Goal: Find specific fact: Find contact information

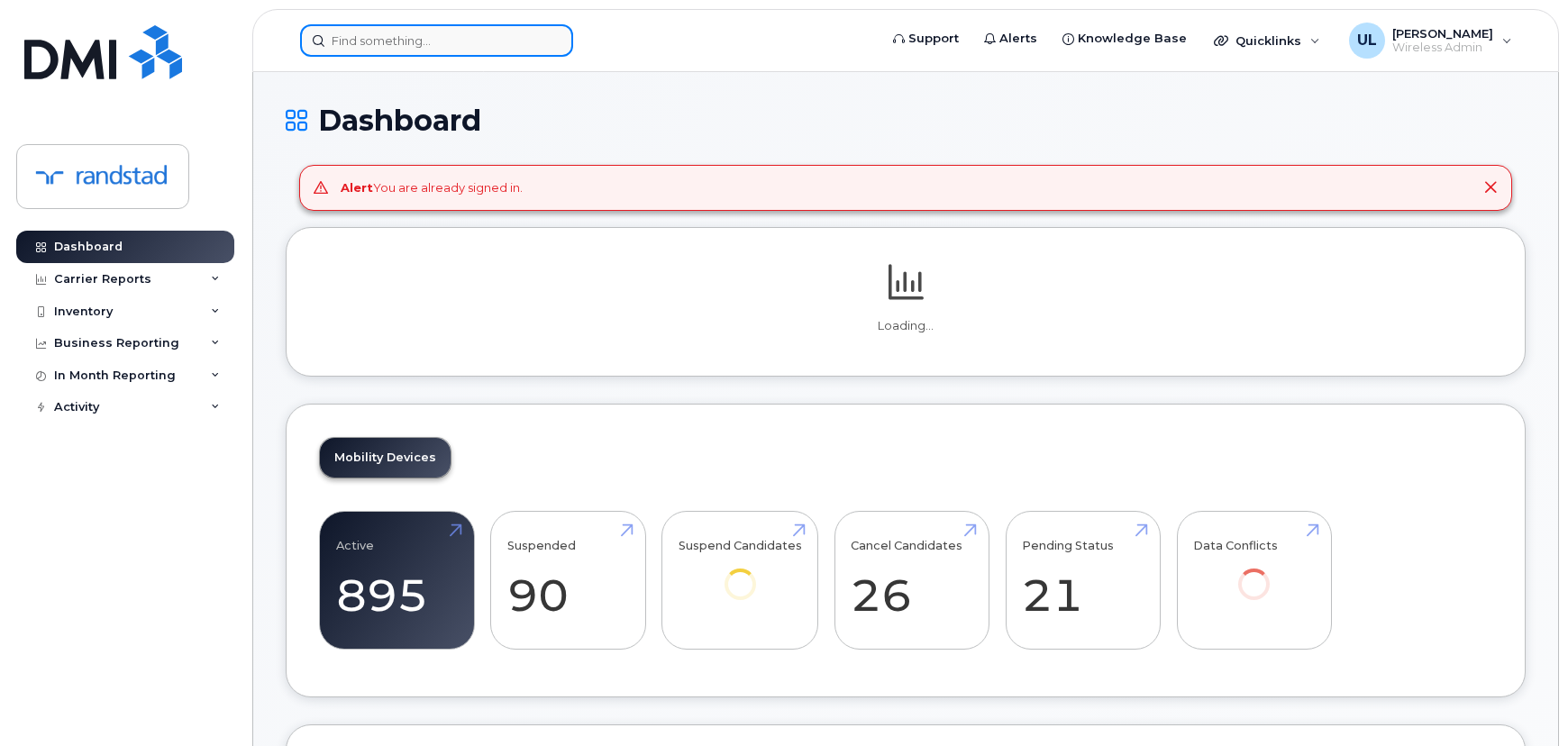
click at [379, 29] on input at bounding box center [437, 40] width 273 height 32
paste input "4189332785"
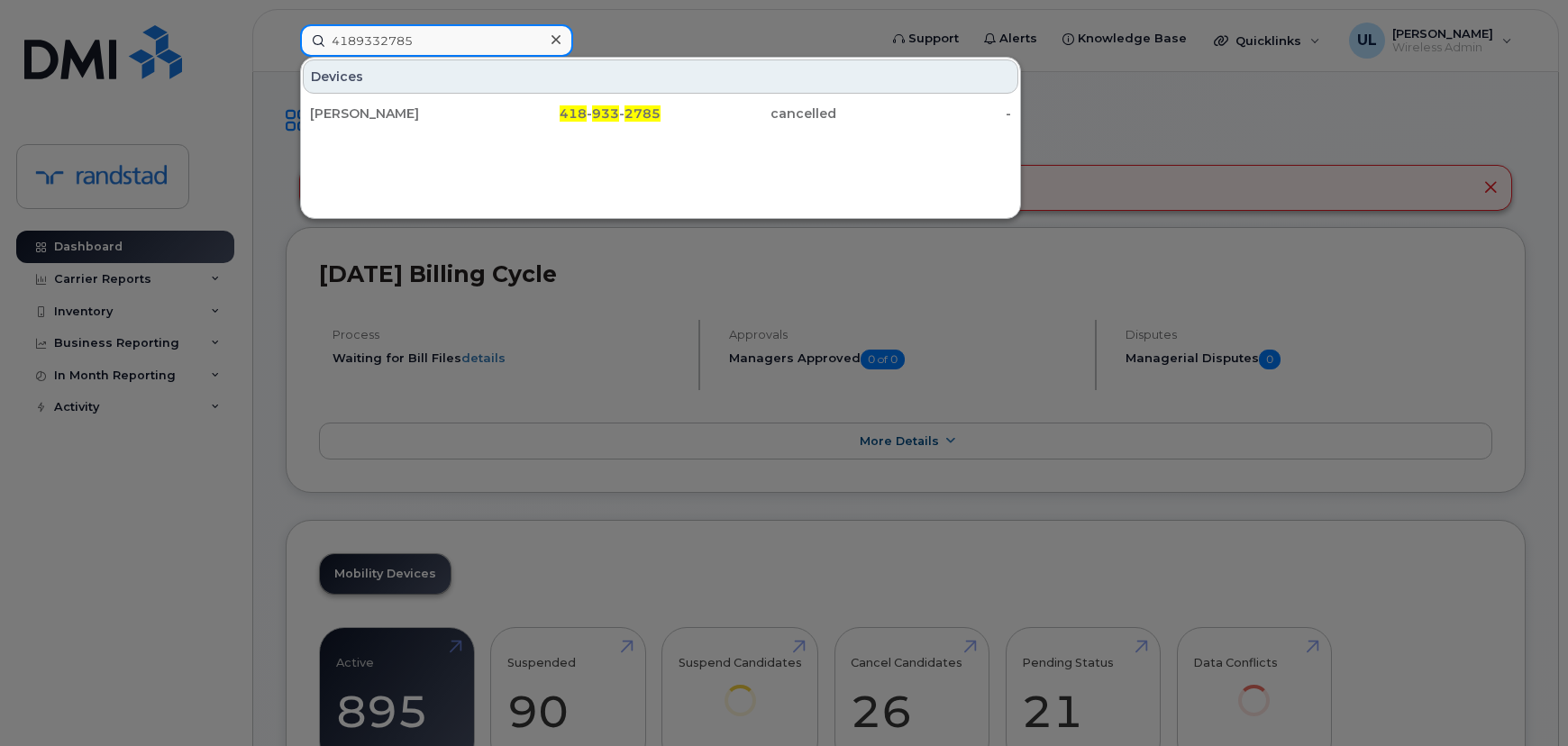
type input "4189332785"
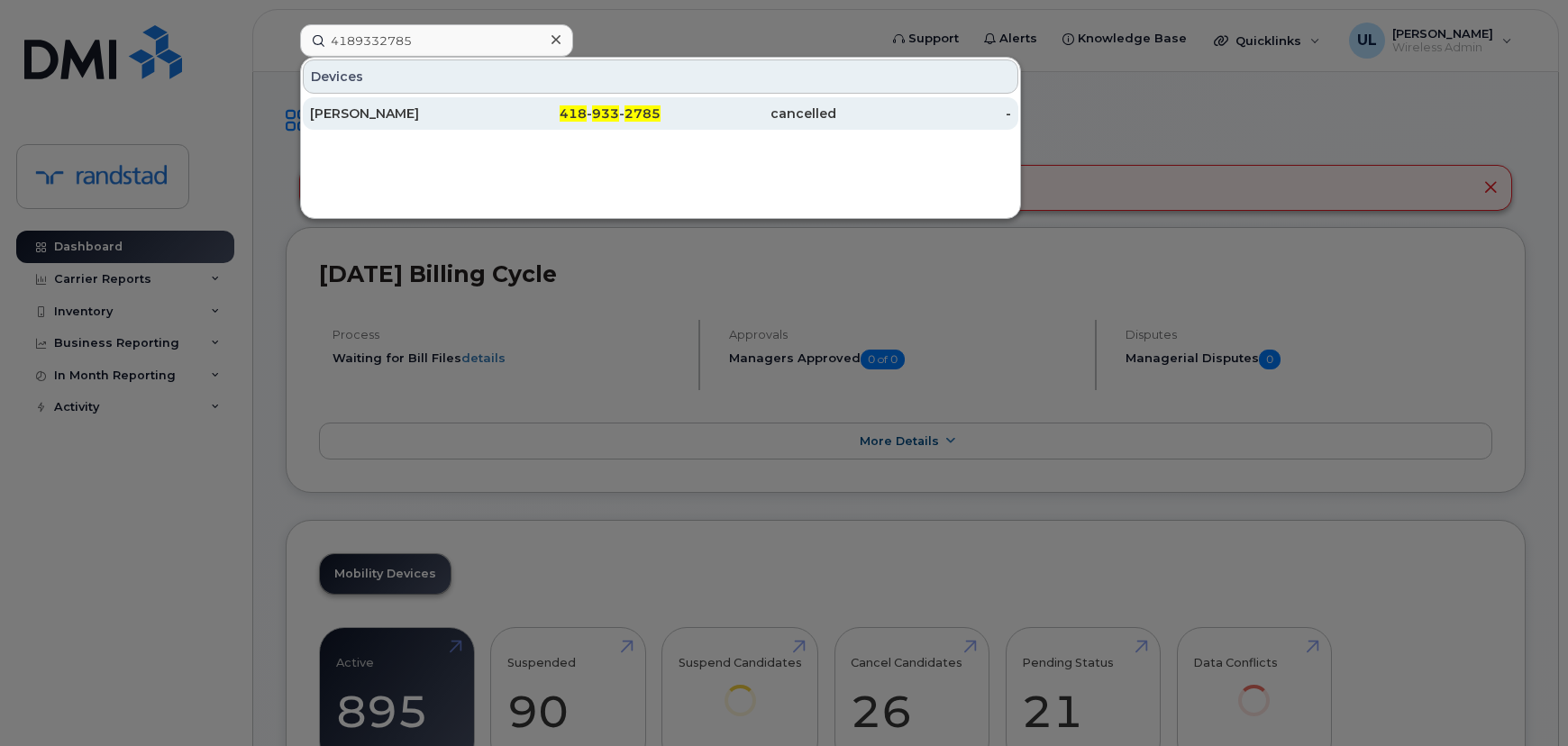
drag, startPoint x: 455, startPoint y: 126, endPoint x: 458, endPoint y: 117, distance: 9.5
click at [458, 117] on div "[PERSON_NAME]" at bounding box center [397, 113] width 176 height 18
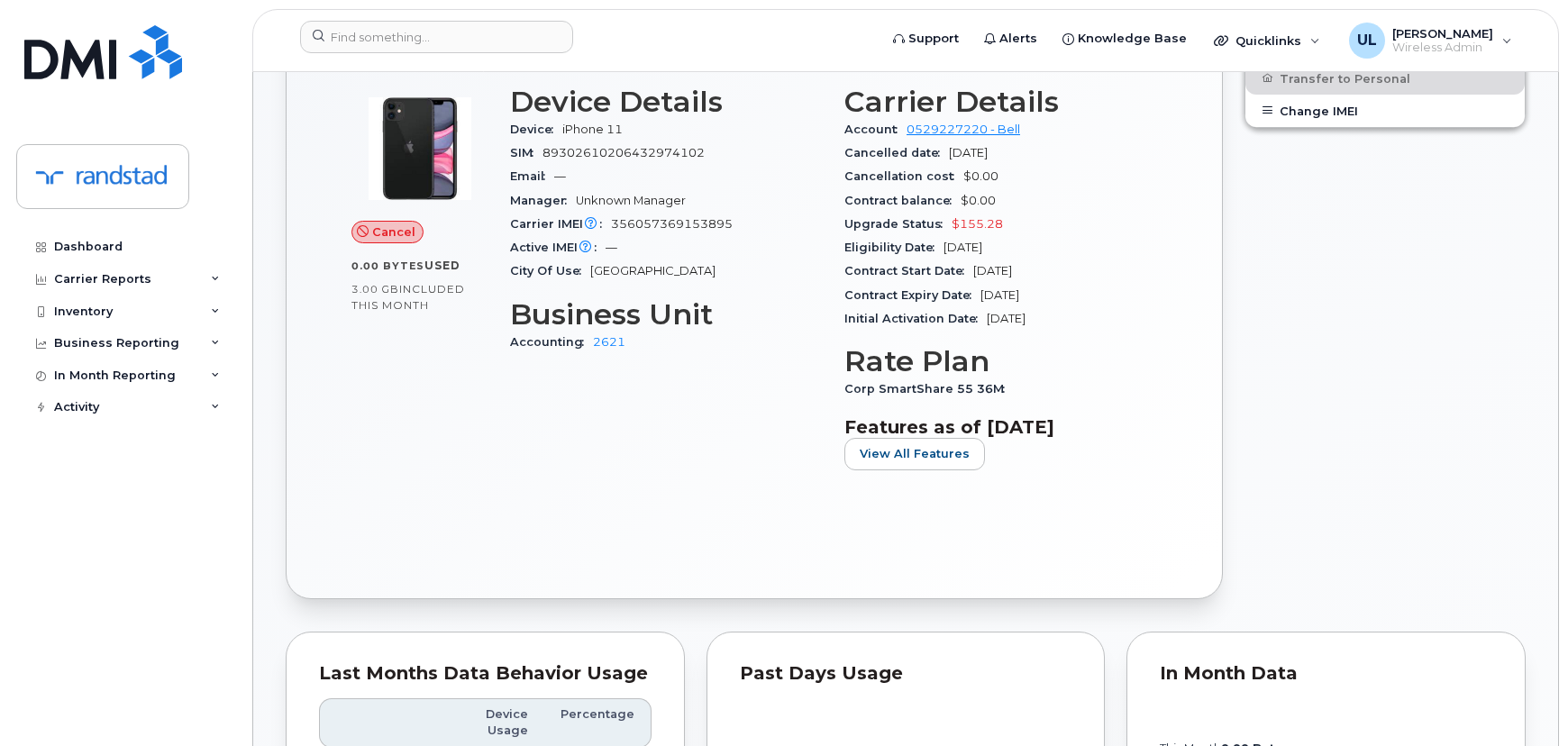
scroll to position [654, 0]
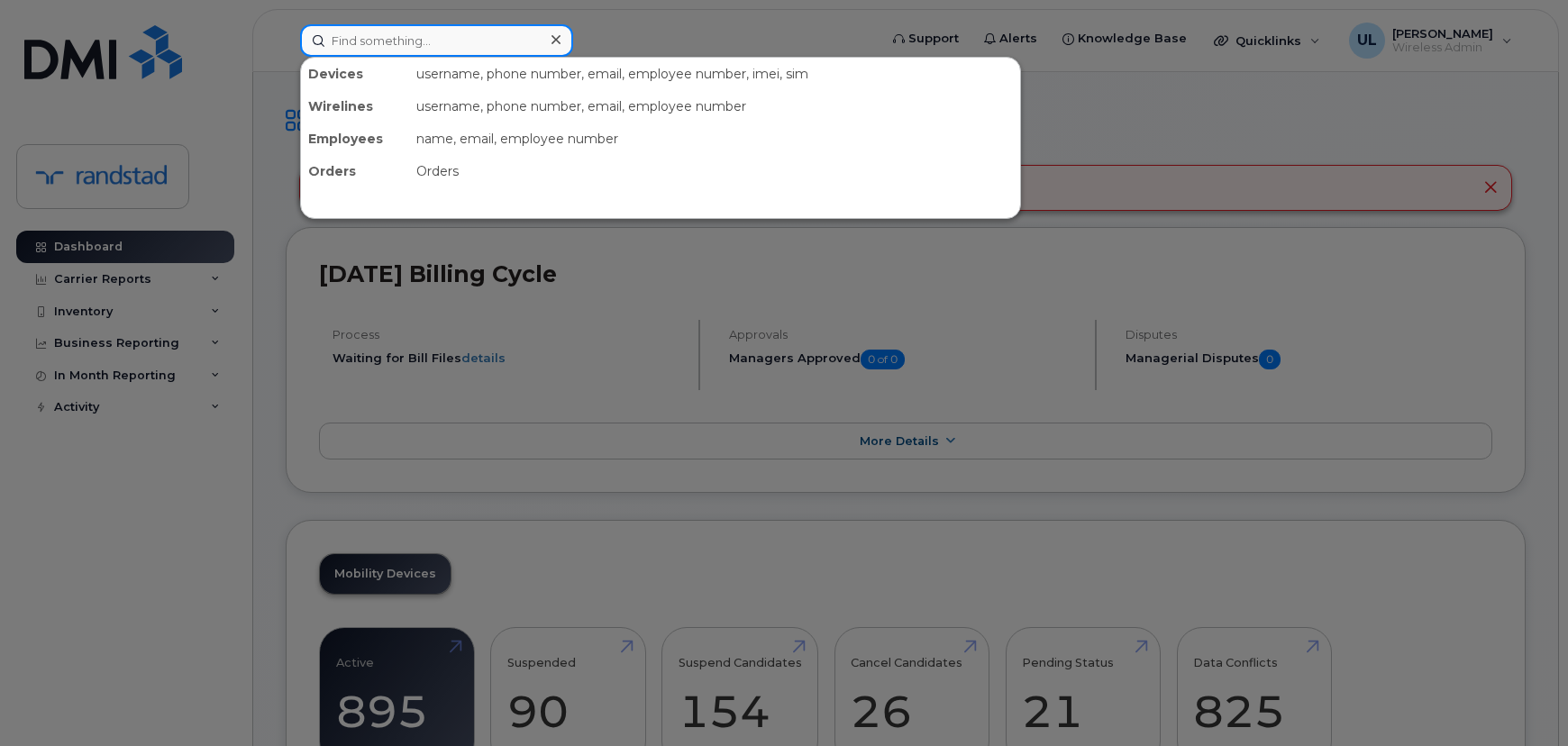
click at [538, 37] on input at bounding box center [437, 40] width 273 height 32
paste input "Hornby"
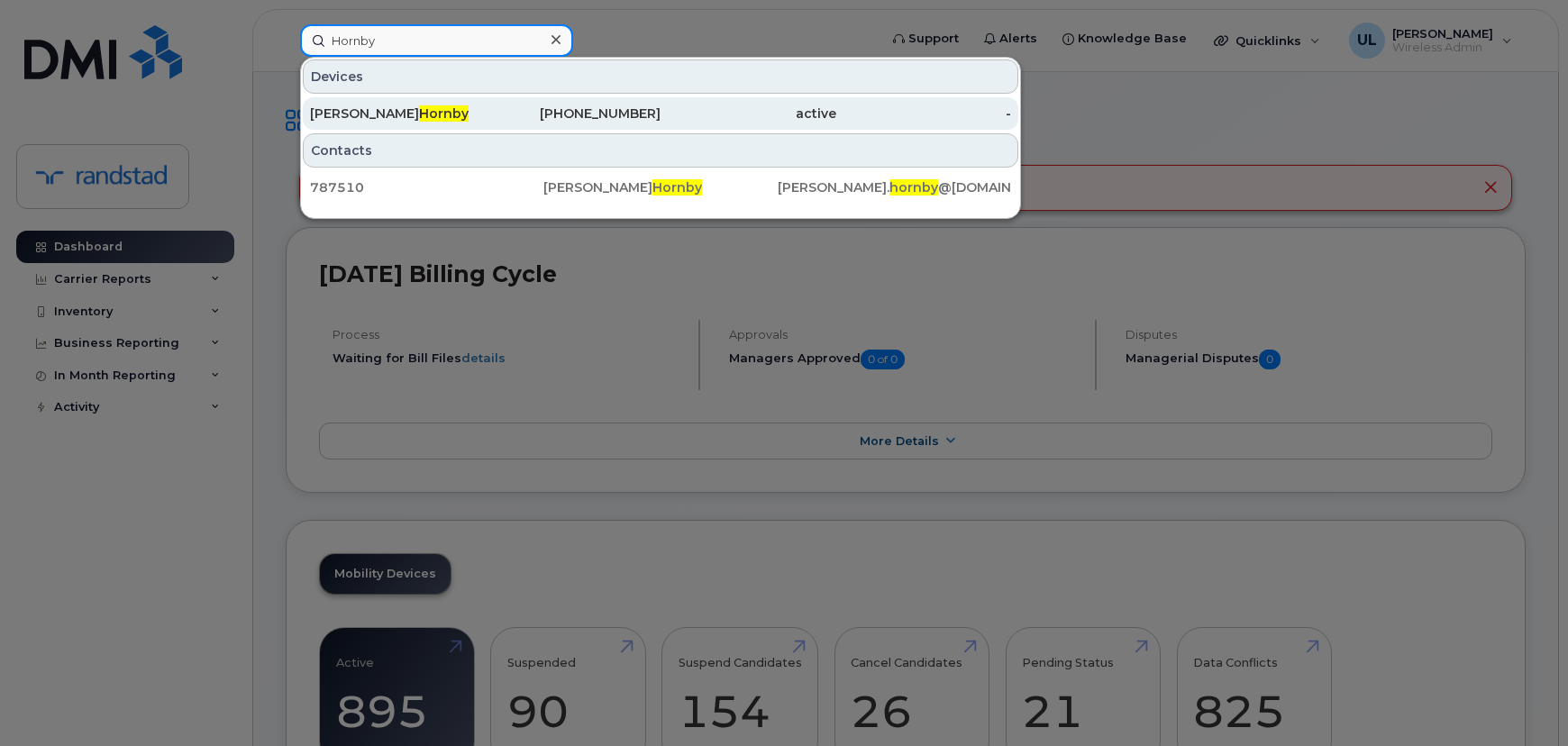
type input "Hornby"
click at [485, 112] on div "403-921-4947" at bounding box center [573, 113] width 176 height 18
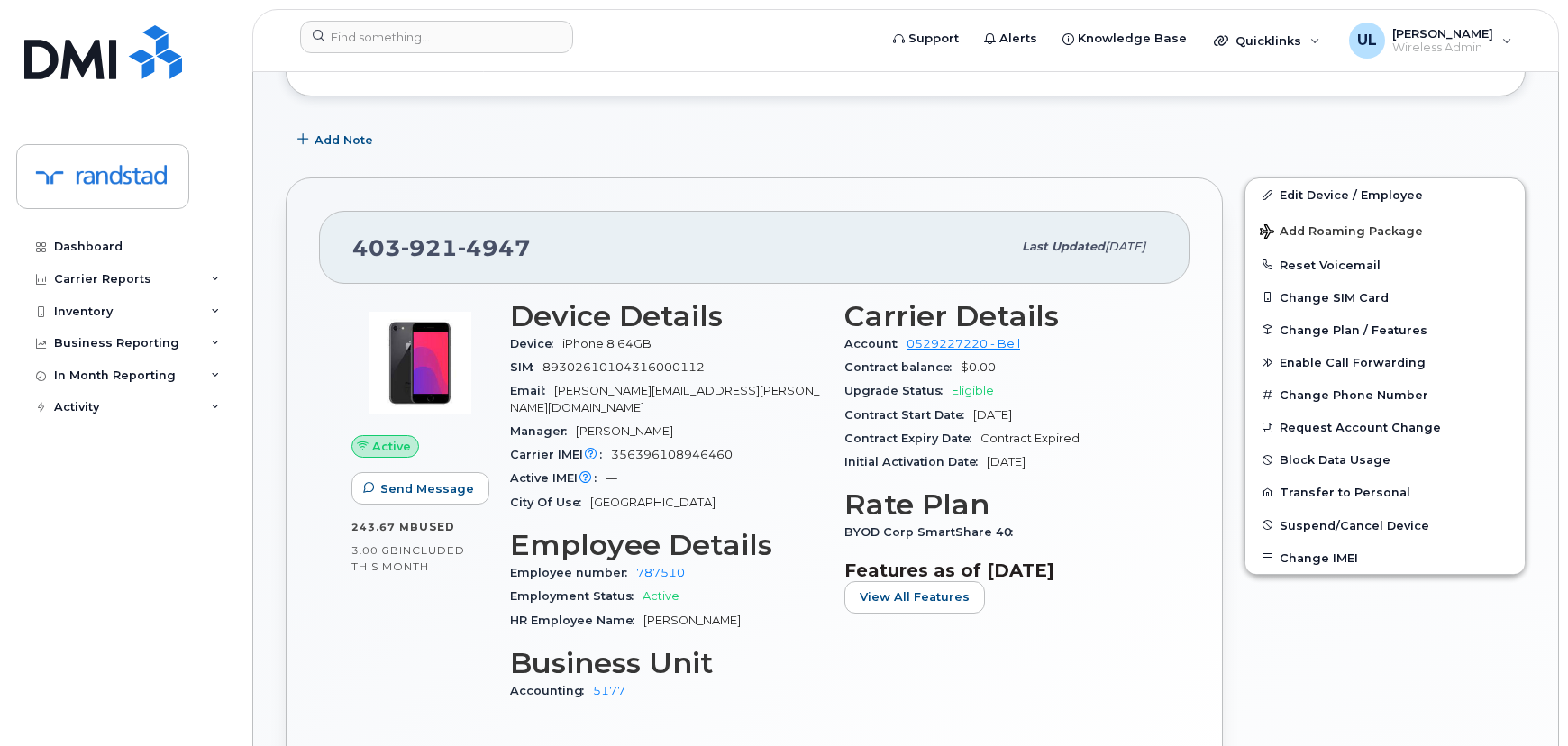
scroll to position [228, 0]
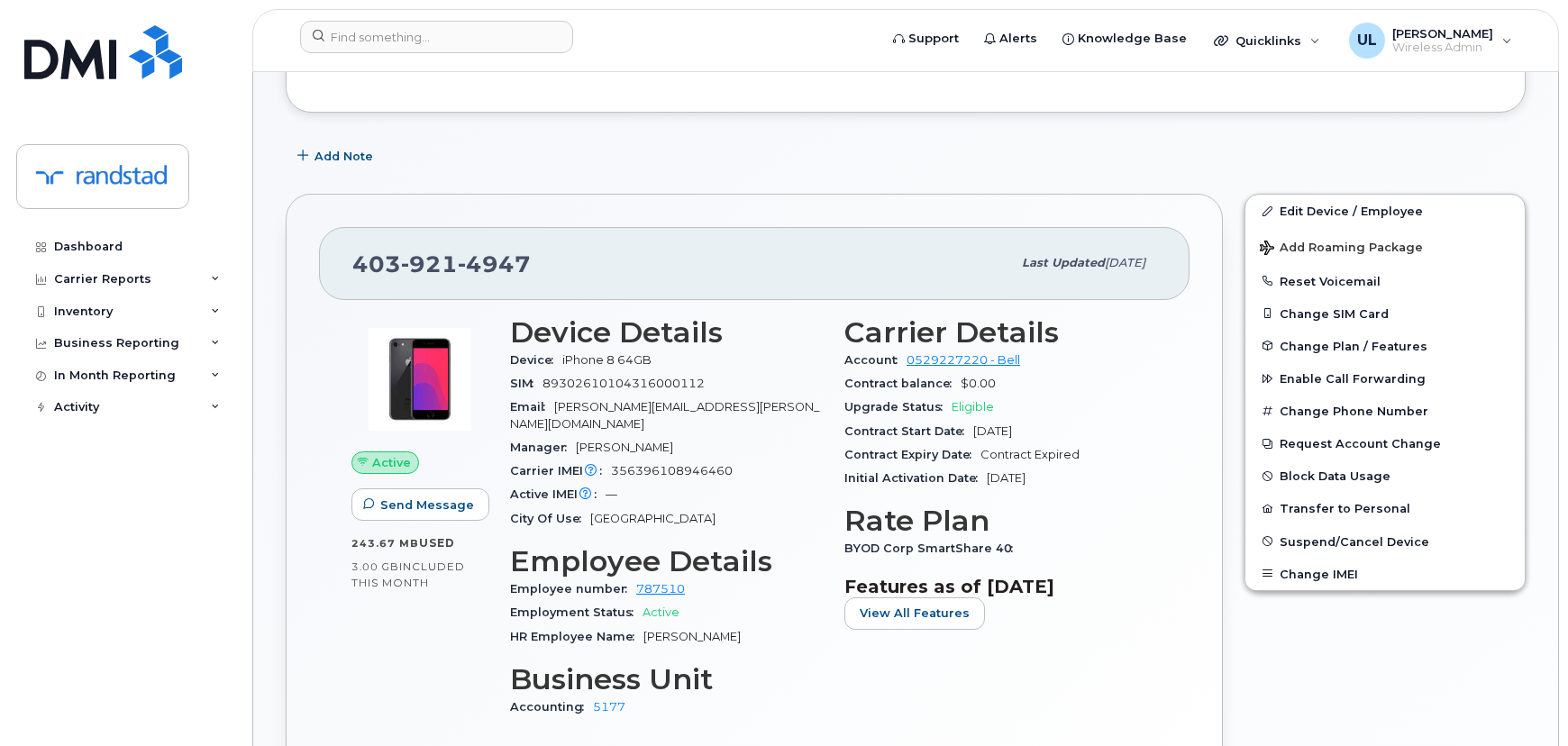
click at [450, 264] on span "921" at bounding box center [429, 264] width 56 height 27
copy span "403 921 4947"
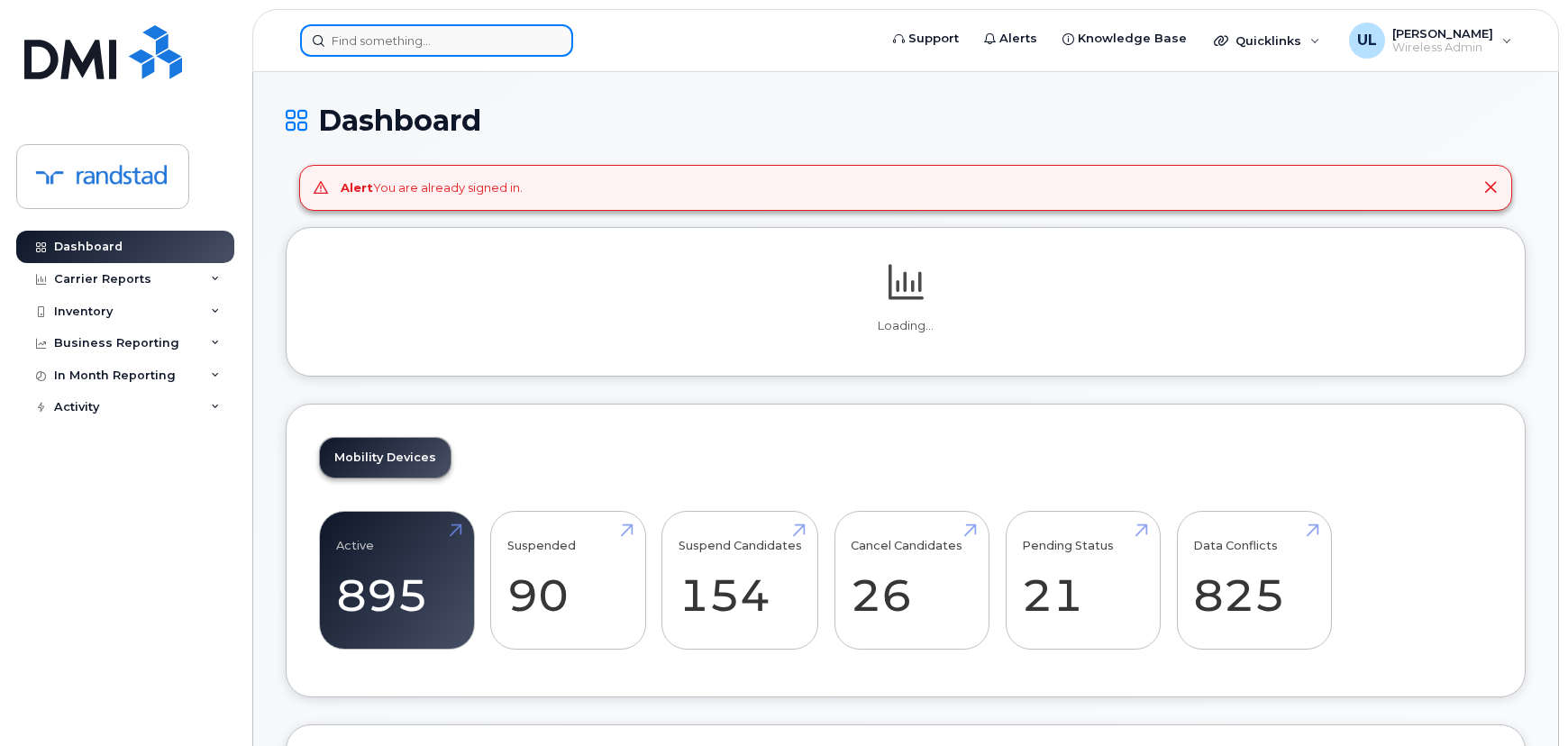
click at [380, 30] on input at bounding box center [437, 40] width 273 height 32
paste input "Bhullar"
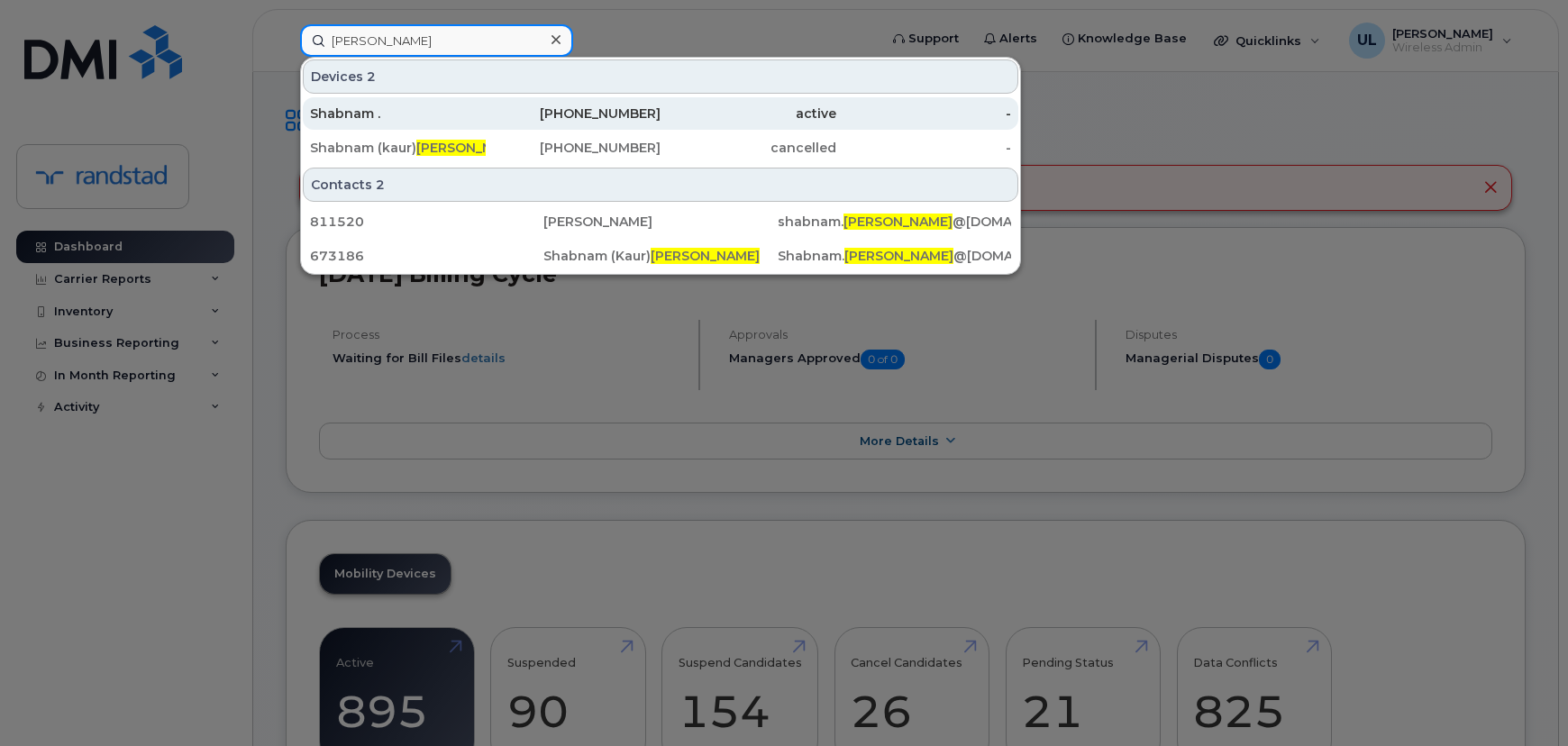
type input "Bhullar"
click at [412, 110] on div "Shabnam ." at bounding box center [397, 113] width 176 height 18
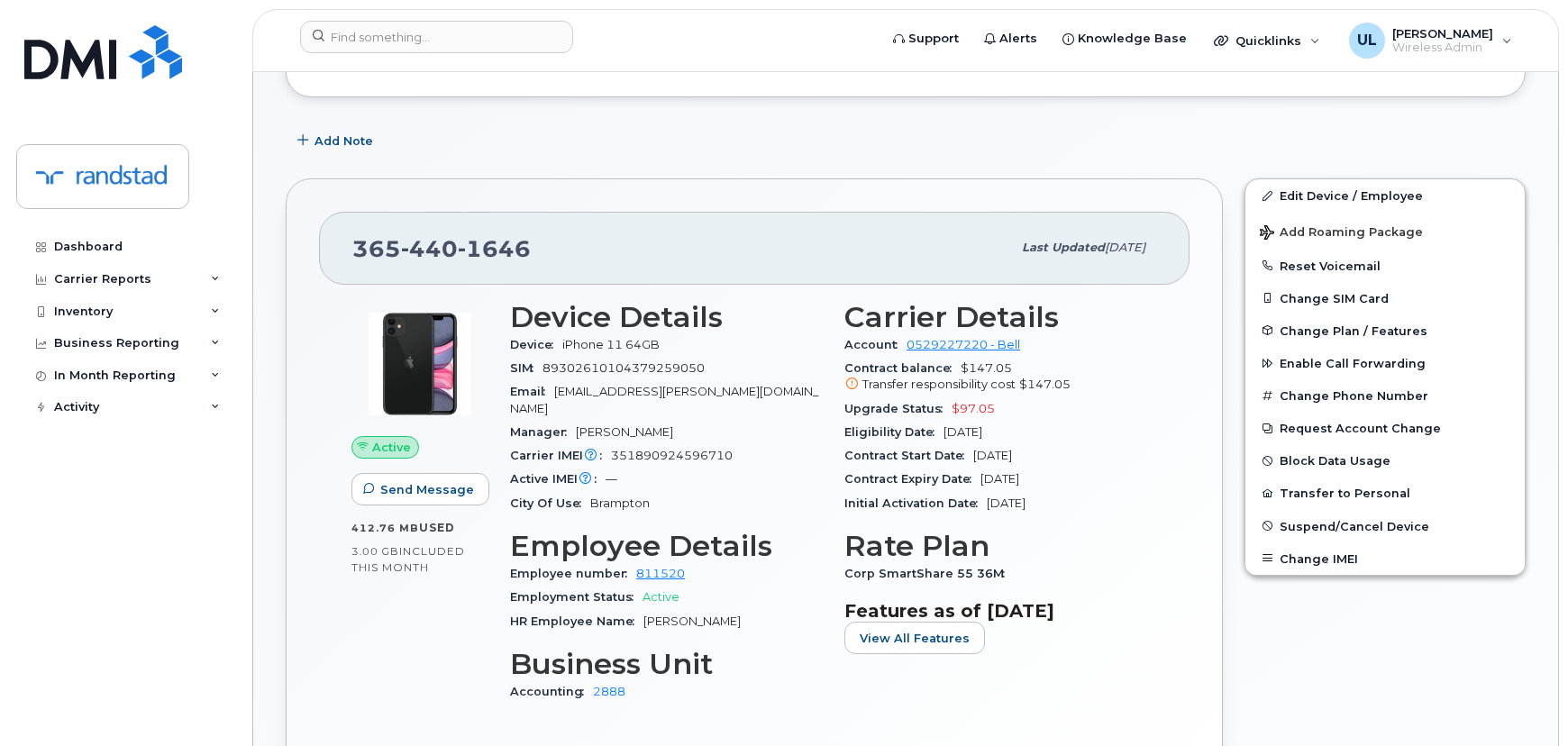
scroll to position [409, 0]
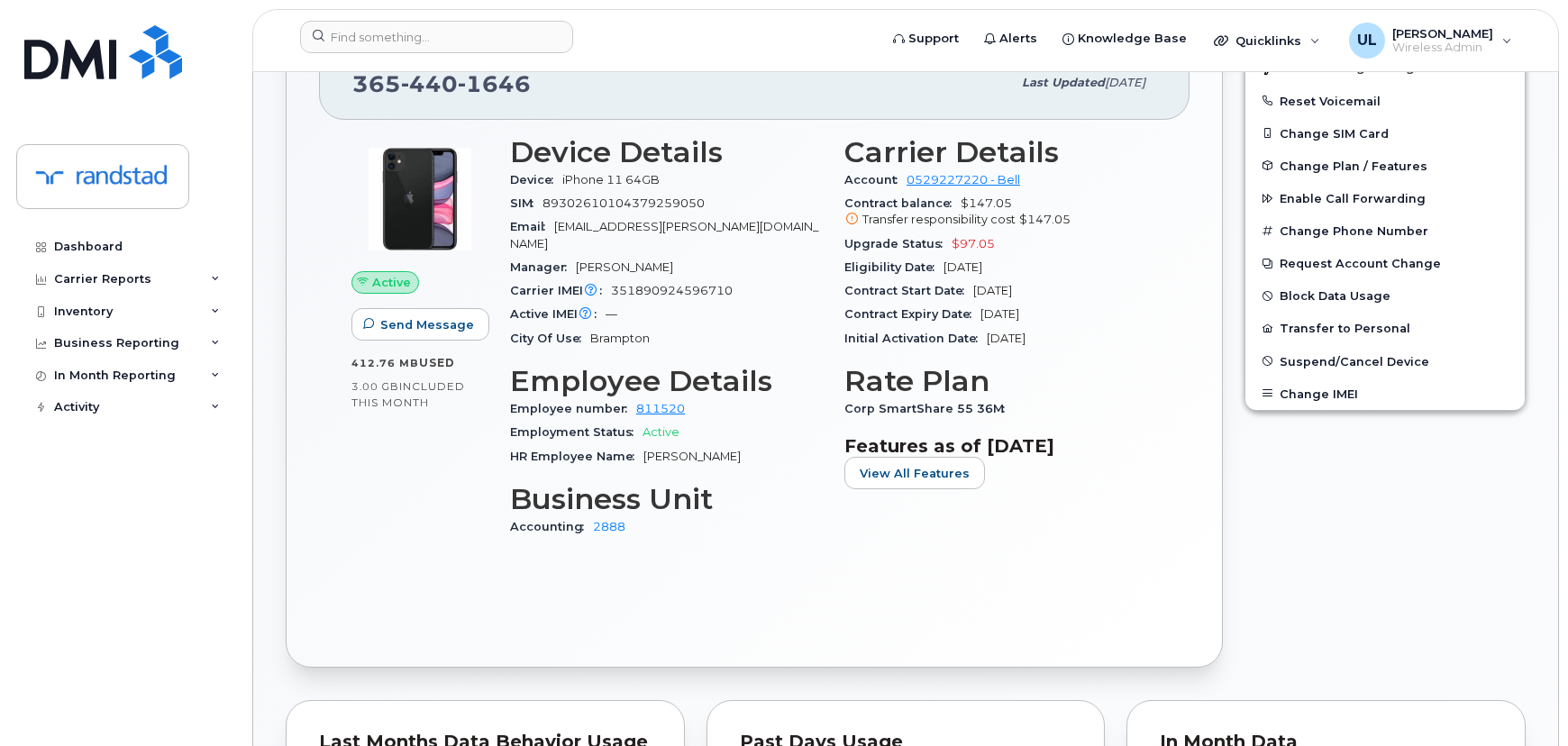
drag, startPoint x: 1072, startPoint y: 309, endPoint x: 1216, endPoint y: 361, distance: 153.1
click at [982, 317] on div "Contract Expiry Date [DATE]" at bounding box center [999, 314] width 312 height 24
copy span "[DATE]"
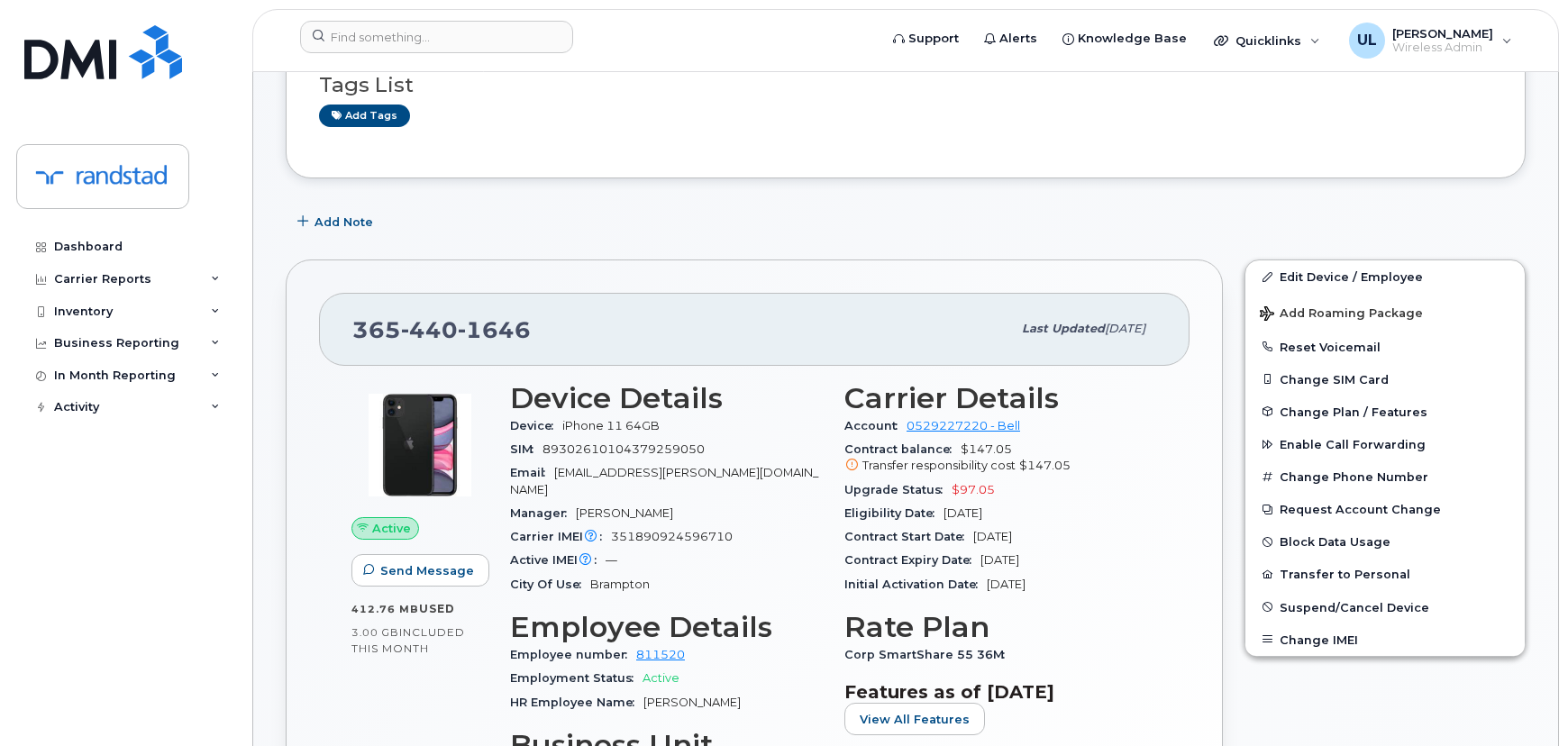
click at [891, 294] on div "[PHONE_NUMBER] Last updated [DATE]" at bounding box center [754, 328] width 870 height 72
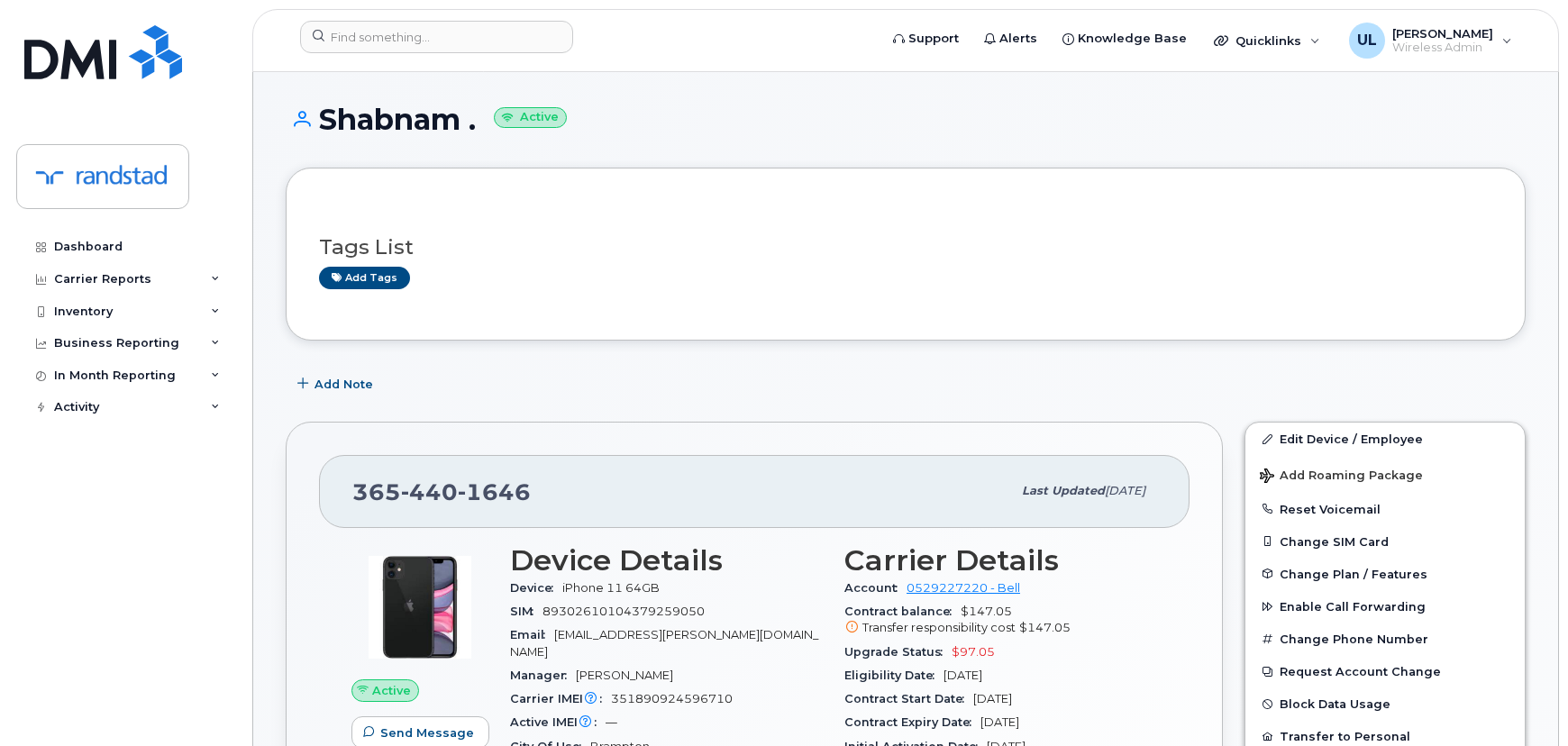
scroll to position [0, 0]
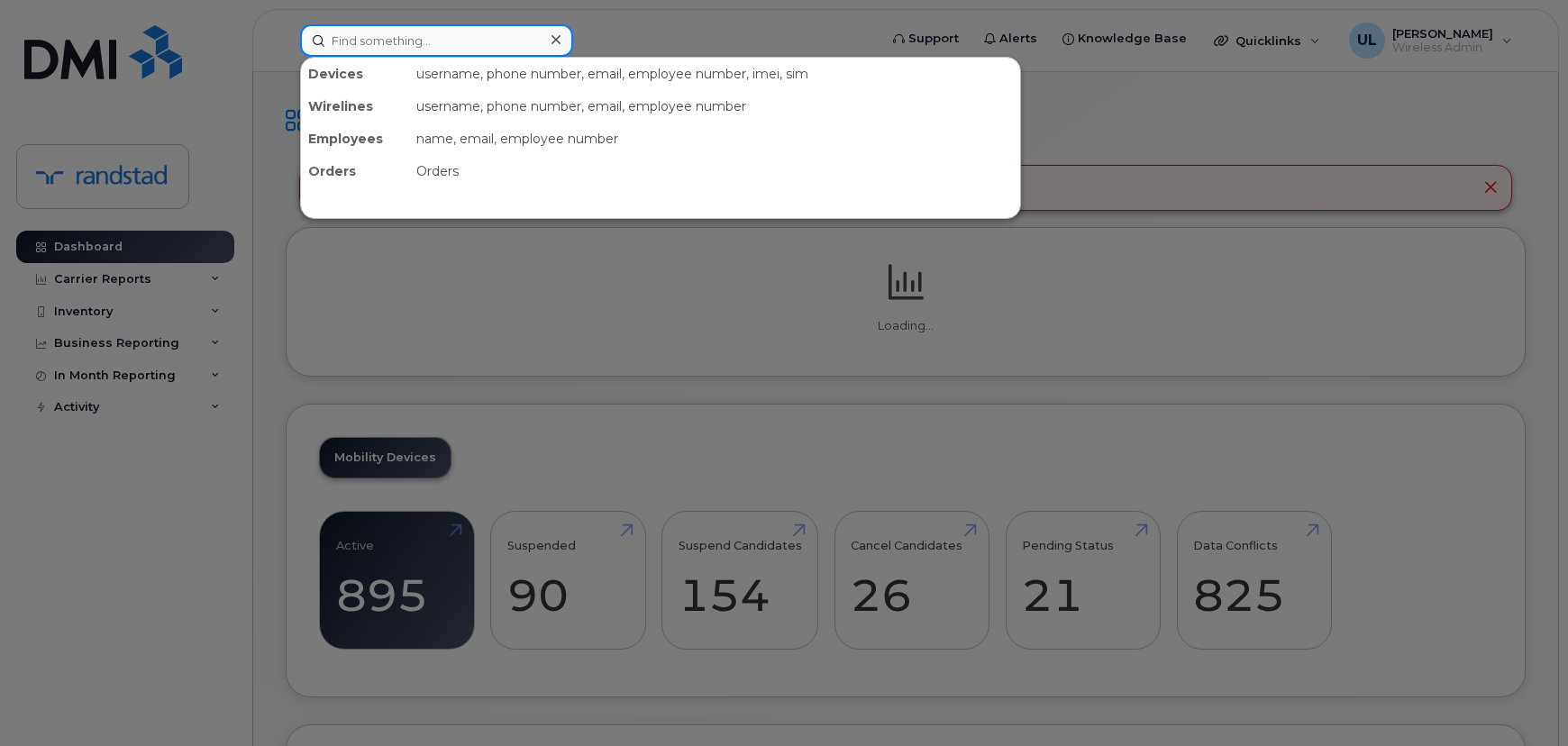
click at [501, 27] on input at bounding box center [437, 40] width 273 height 32
paste input "[PERSON_NAME]"
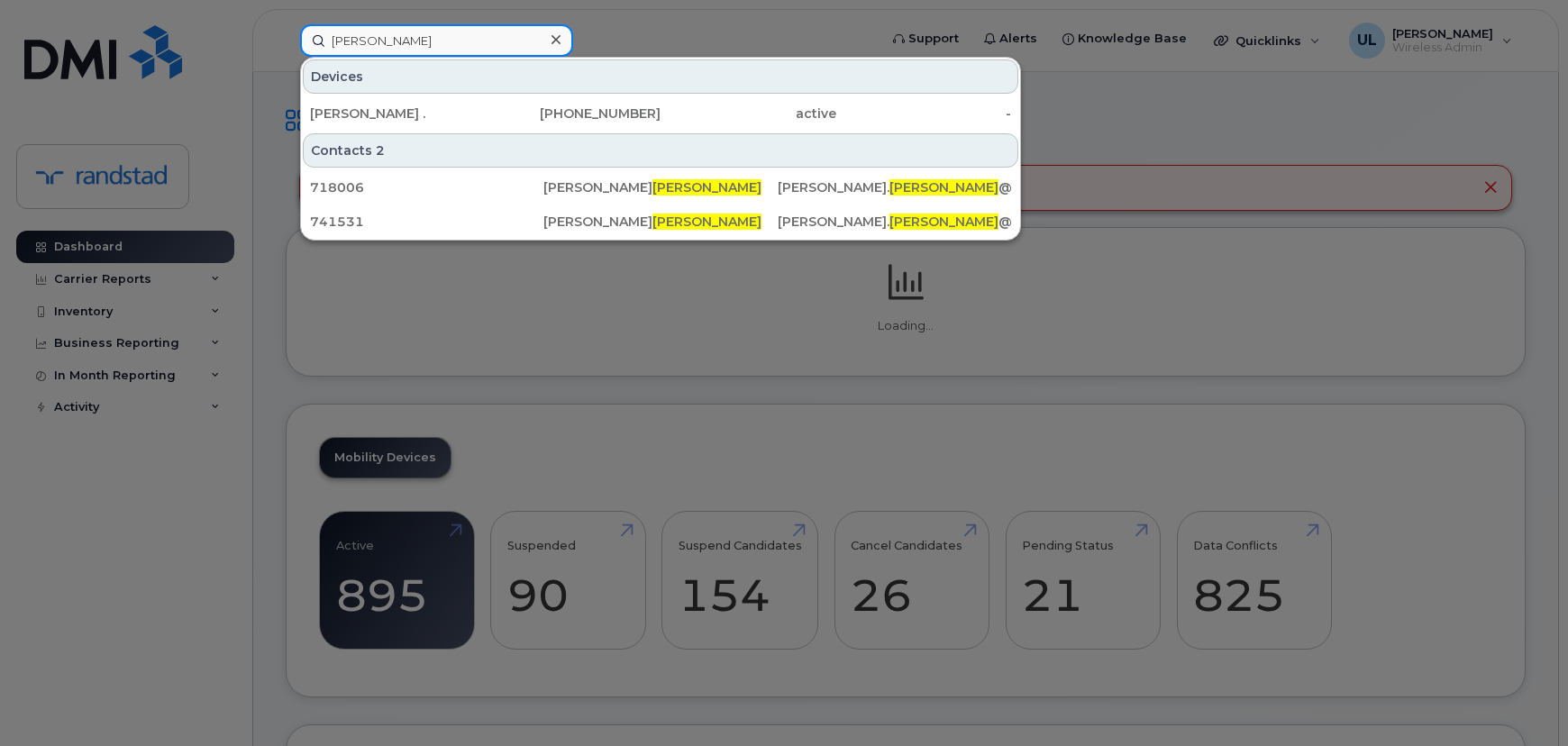
type input "[PERSON_NAME]"
drag, startPoint x: 450, startPoint y: 113, endPoint x: 489, endPoint y: 138, distance: 46.3
click at [450, 113] on div "[PERSON_NAME] ." at bounding box center [397, 113] width 176 height 18
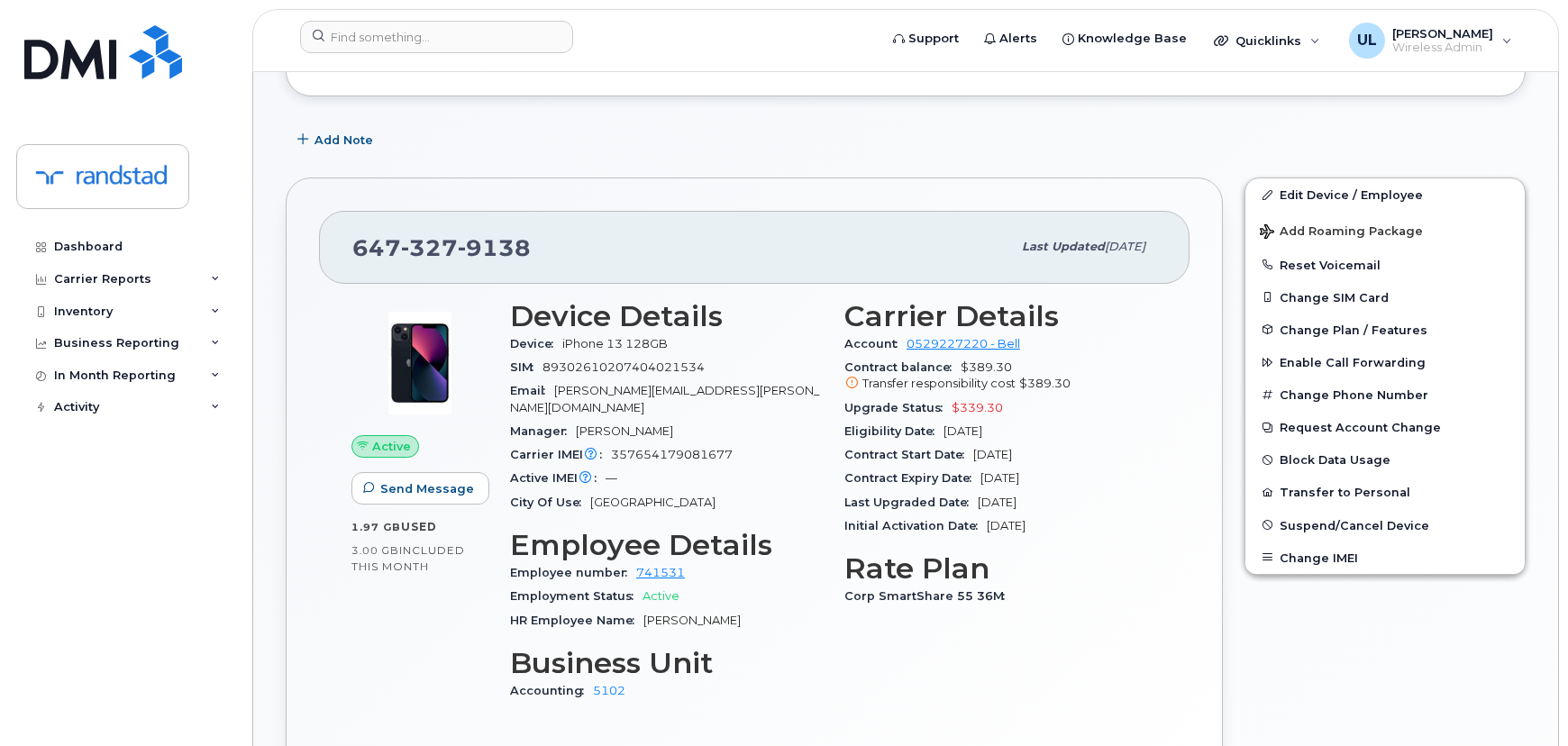
scroll to position [228, 0]
